Goal: Find specific page/section: Find specific page/section

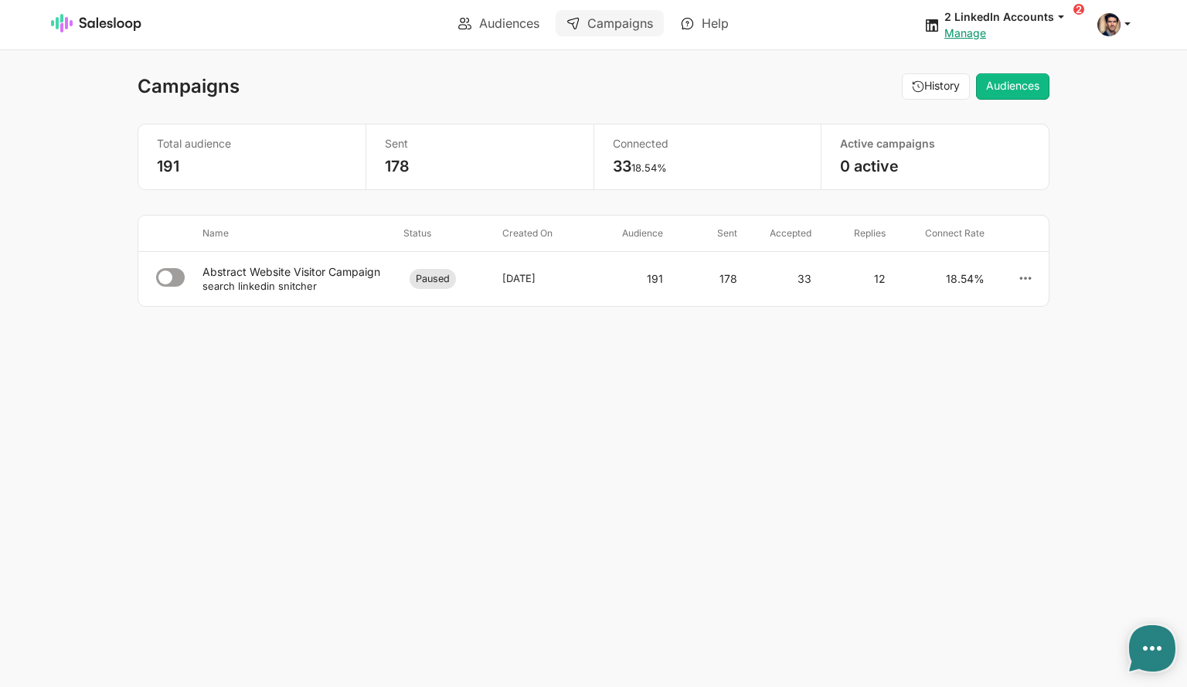
type textarea "x"
click at [522, 11] on link "Audiences" at bounding box center [498, 23] width 103 height 26
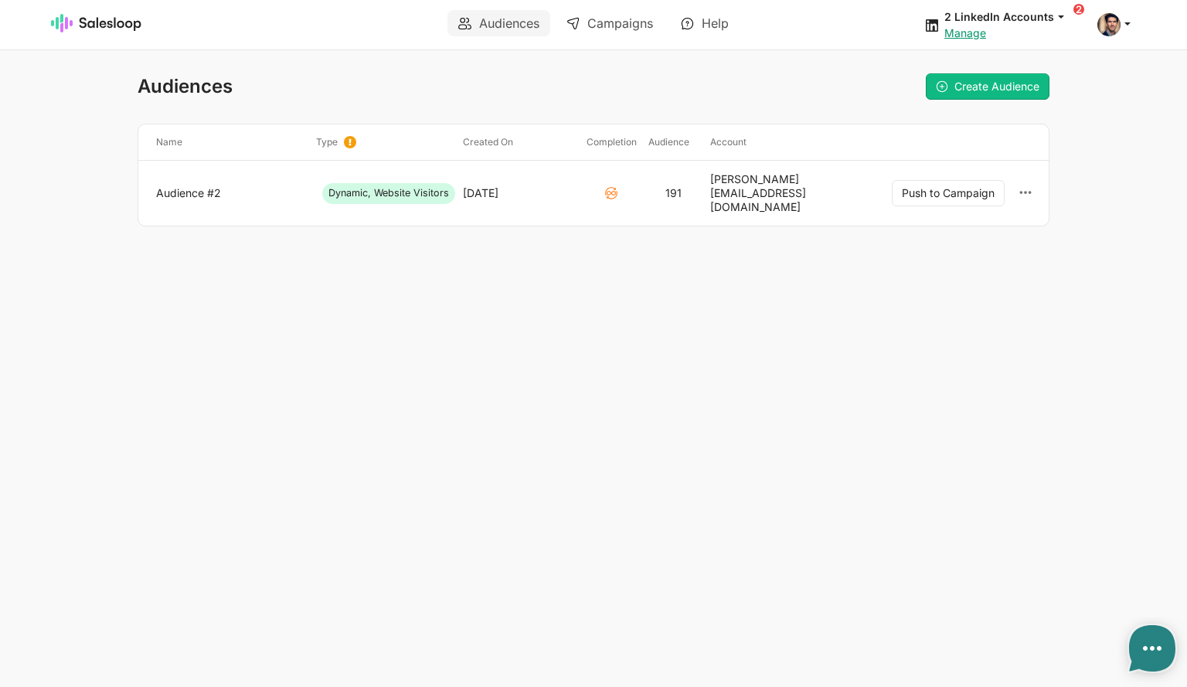
type textarea "x"
